Goal: Complete application form: Complete application form

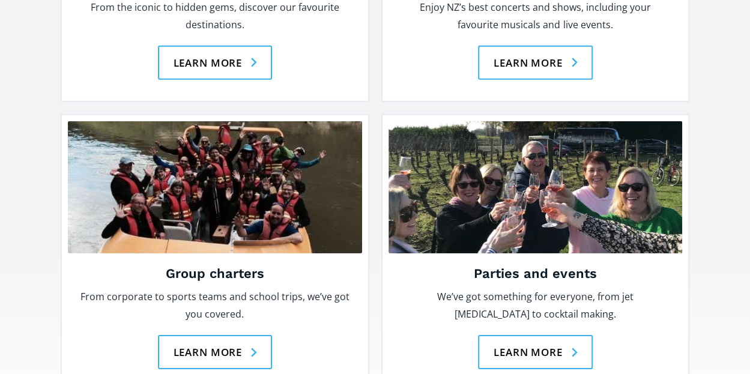
scroll to position [1841, 0]
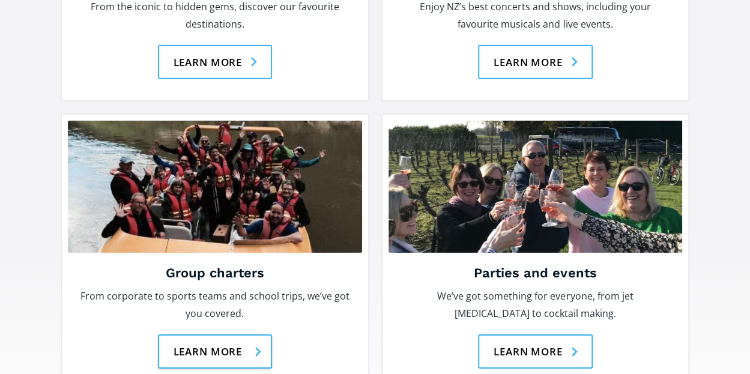
click at [210, 335] on link "Learn more" at bounding box center [215, 352] width 115 height 34
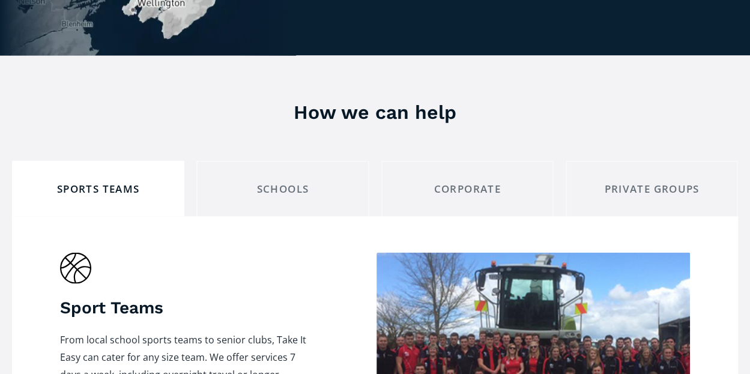
scroll to position [970, 0]
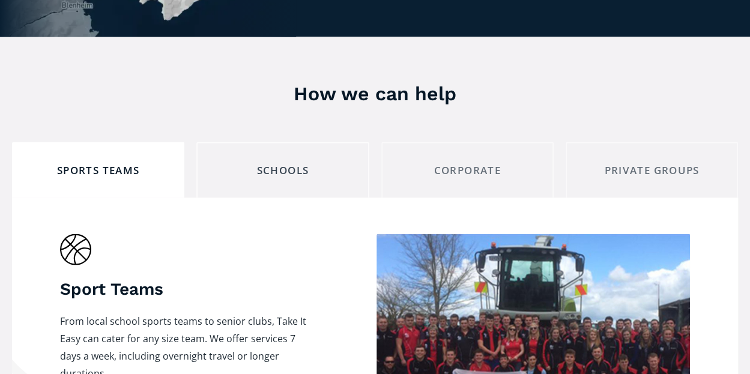
click at [274, 161] on div "schools" at bounding box center [283, 170] width 152 height 19
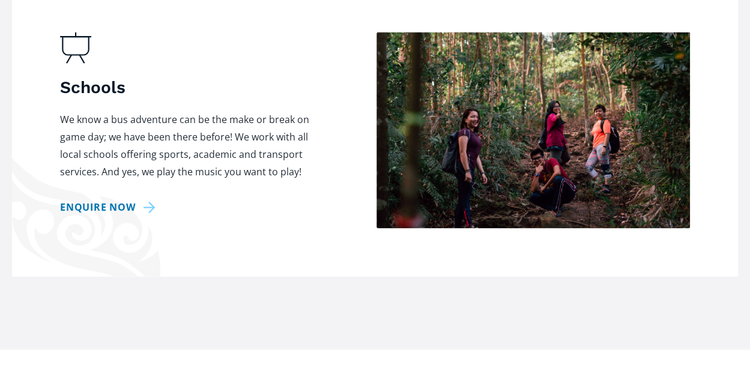
scroll to position [1173, 0]
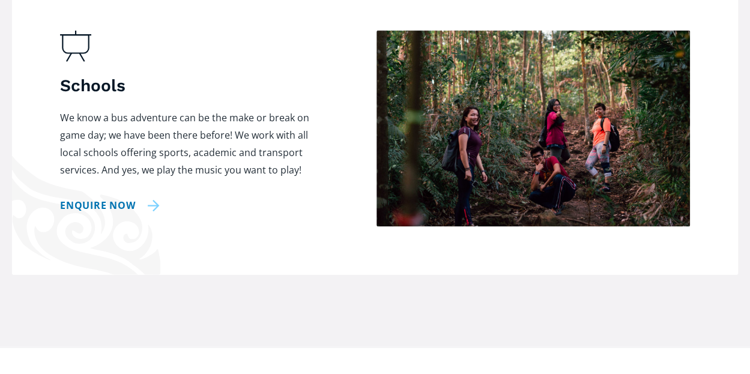
click at [142, 197] on link "Enquire now" at bounding box center [110, 205] width 100 height 17
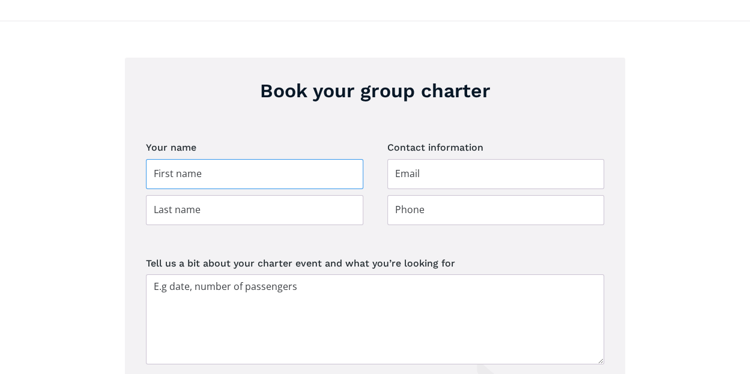
click at [213, 159] on input "Group charter booking" at bounding box center [254, 174] width 217 height 30
type input "Jennifer"
type input "Gregg"
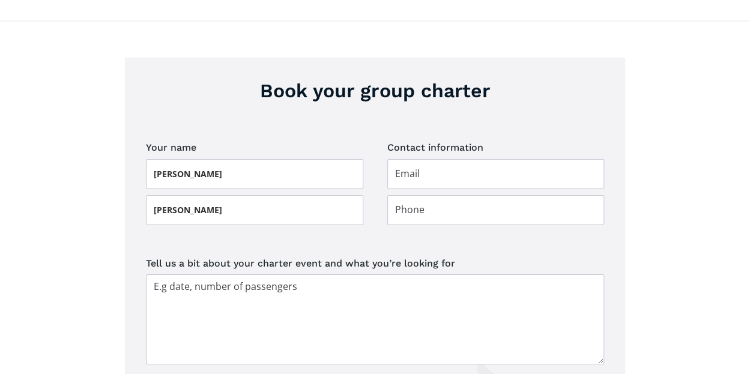
type input "jennifer.gregg@collegiate.school.nz"
type input "02102722411"
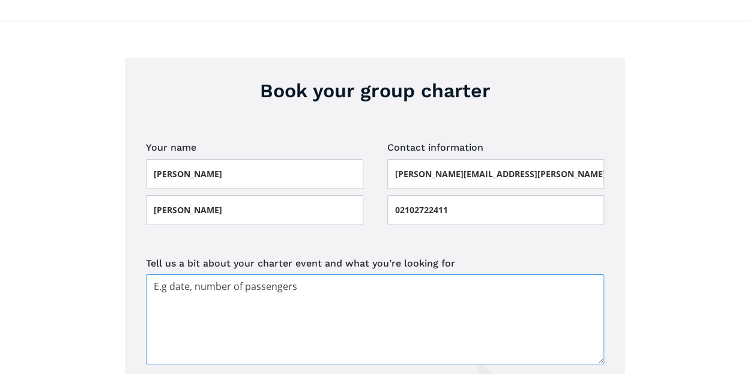
click at [232, 274] on textarea "Tell us a bit about your charter event and what you’re looking for" at bounding box center [375, 319] width 458 height 90
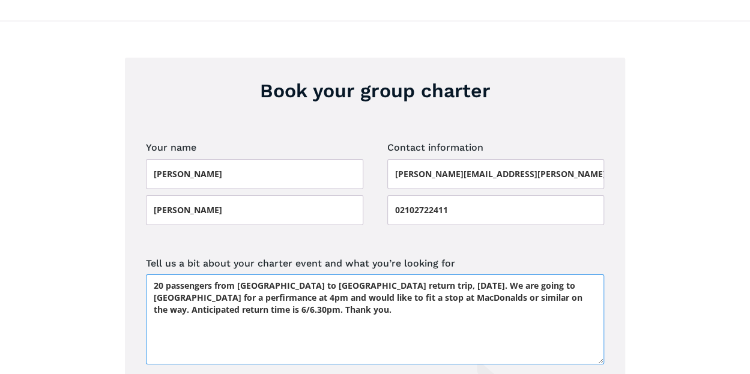
click at [255, 277] on textarea "20 passengers from Whanganui to Wellington return trip, Sunday 14 September, 20…" at bounding box center [375, 319] width 458 height 90
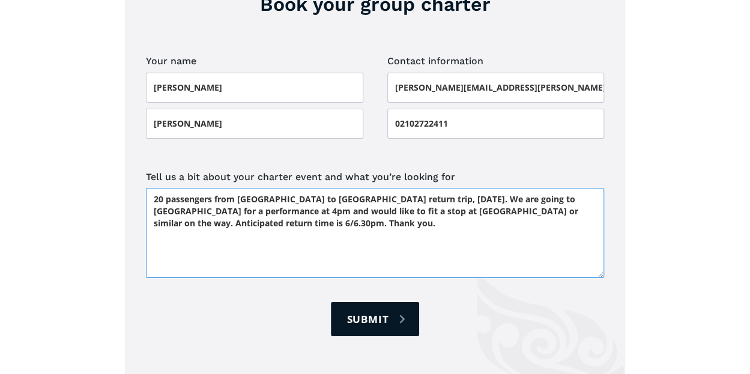
scroll to position [2017, 0]
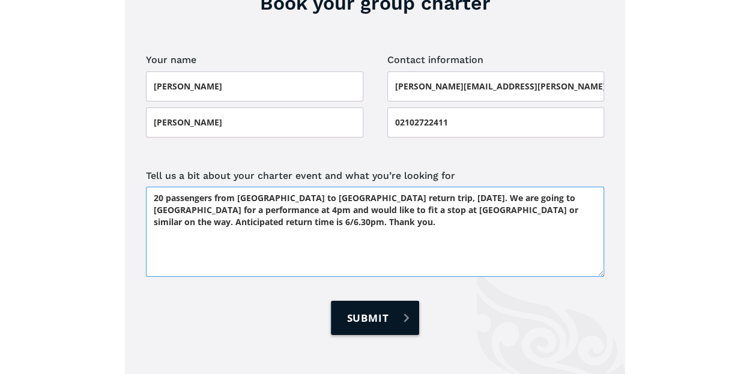
type textarea "20 passengers from Whanganui to Wellington return trip, Sunday 14 September, 20…"
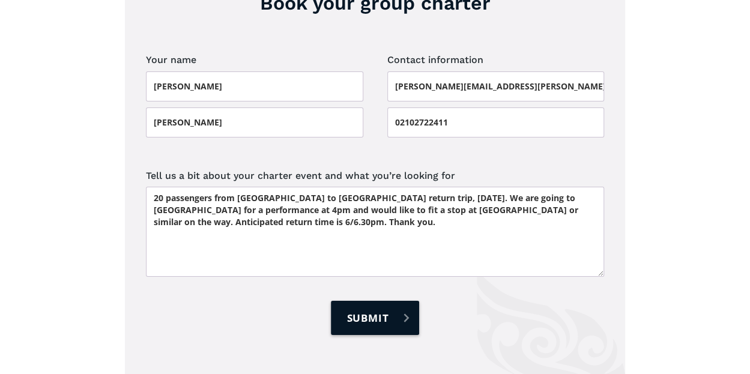
click at [372, 301] on input "Submit" at bounding box center [375, 318] width 88 height 34
type input "Please wait..."
